Goal: Transaction & Acquisition: Subscribe to service/newsletter

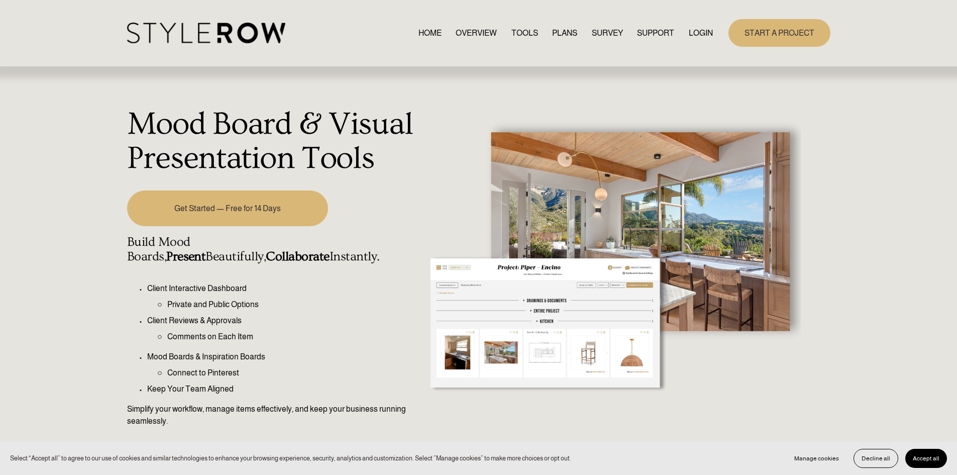
click at [552, 33] on link "PLANS" at bounding box center [564, 33] width 25 height 14
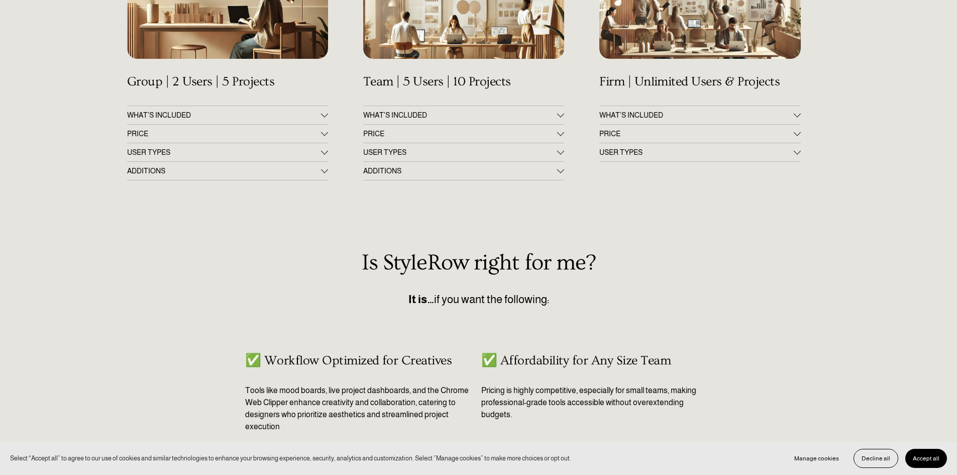
scroll to position [201, 0]
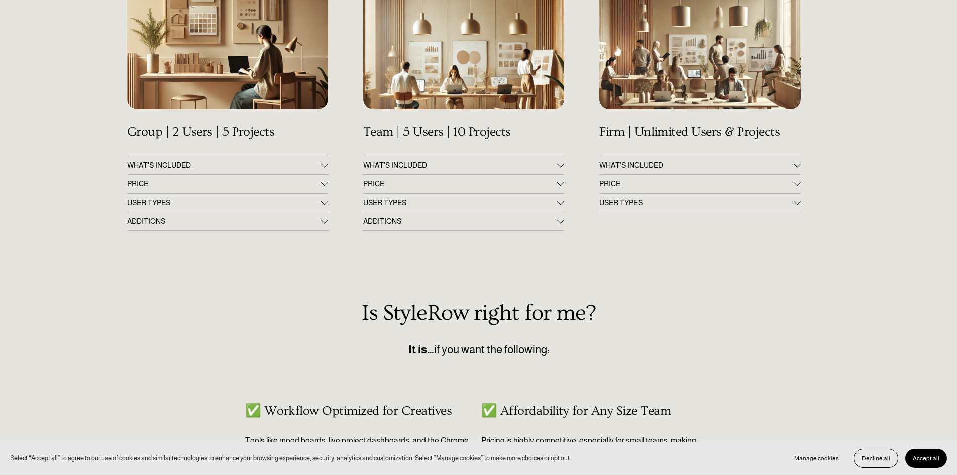
click at [679, 163] on span "WHAT’S INCLUDED" at bounding box center [696, 165] width 194 height 8
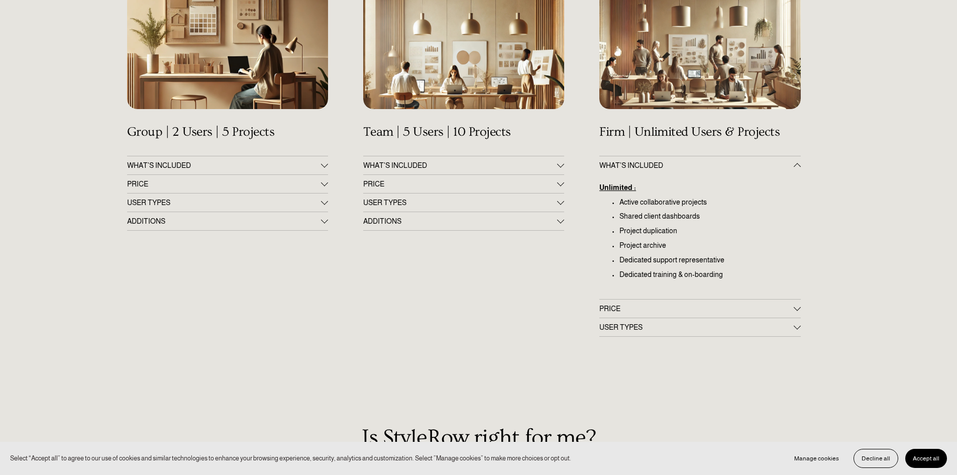
click at [678, 307] on span "PRICE" at bounding box center [696, 308] width 194 height 8
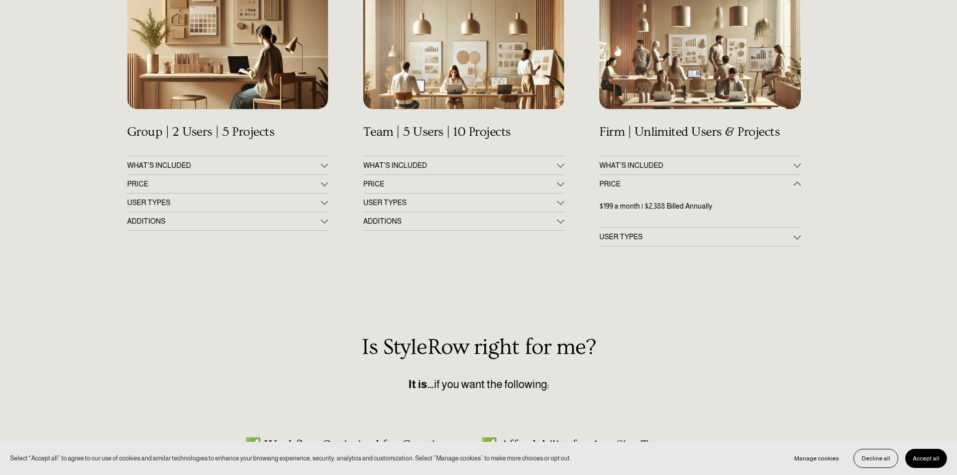
click at [201, 203] on span "USER TYPES" at bounding box center [224, 202] width 194 height 8
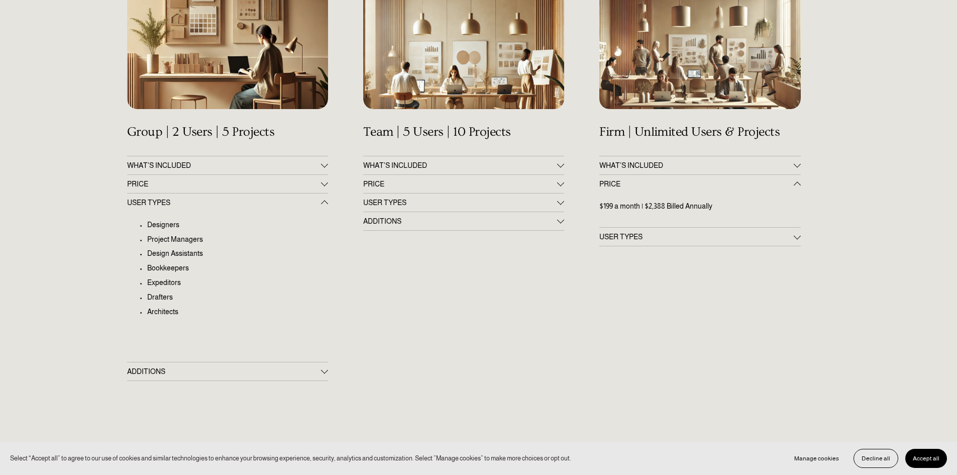
click at [203, 186] on span "PRICE" at bounding box center [224, 184] width 194 height 8
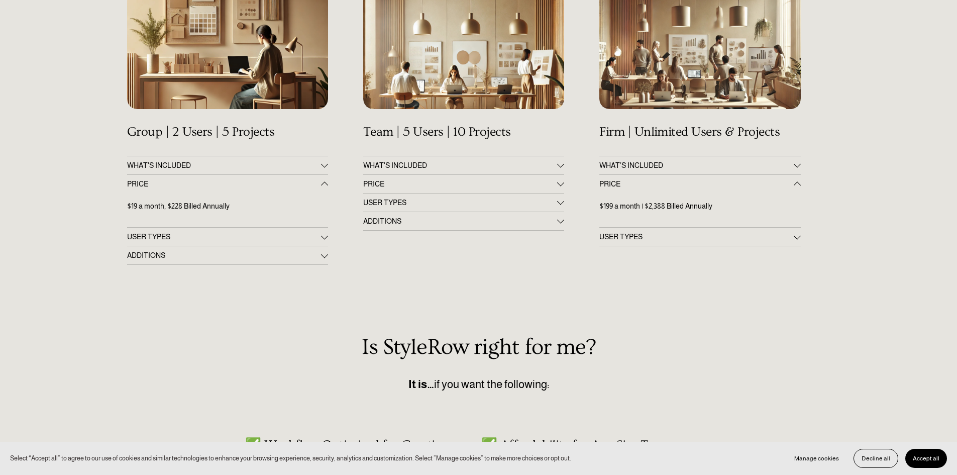
click at [203, 171] on button "WHAT'S INCLUDED" at bounding box center [227, 165] width 201 height 18
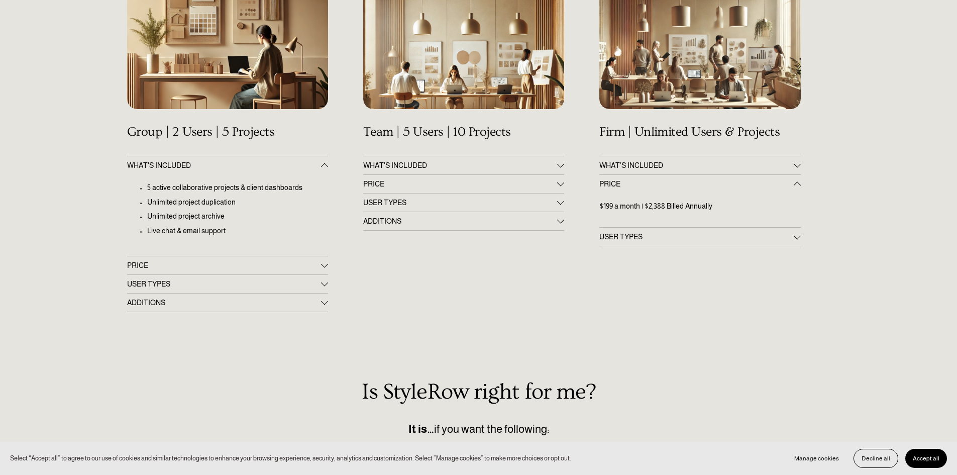
click at [195, 308] on button "ADDITIONS" at bounding box center [227, 302] width 201 height 18
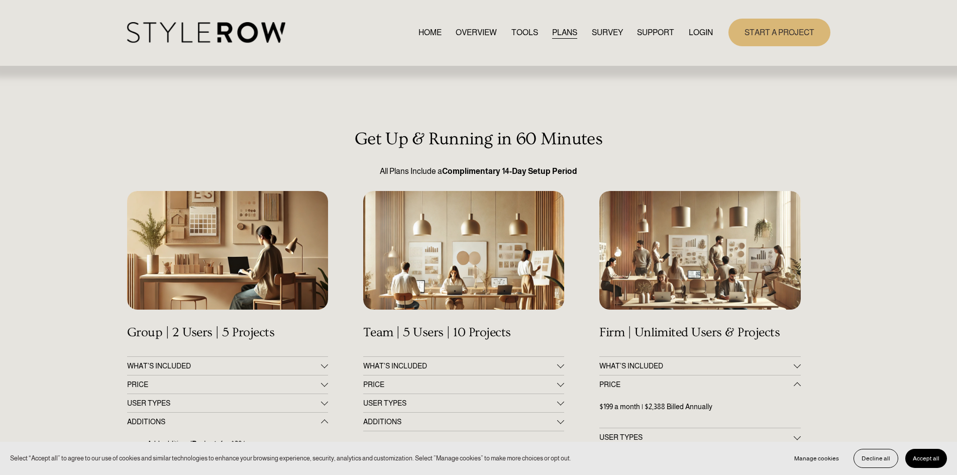
scroll to position [0, 0]
